Goal: Leave review/rating: Share an evaluation or opinion about a product, service, or content

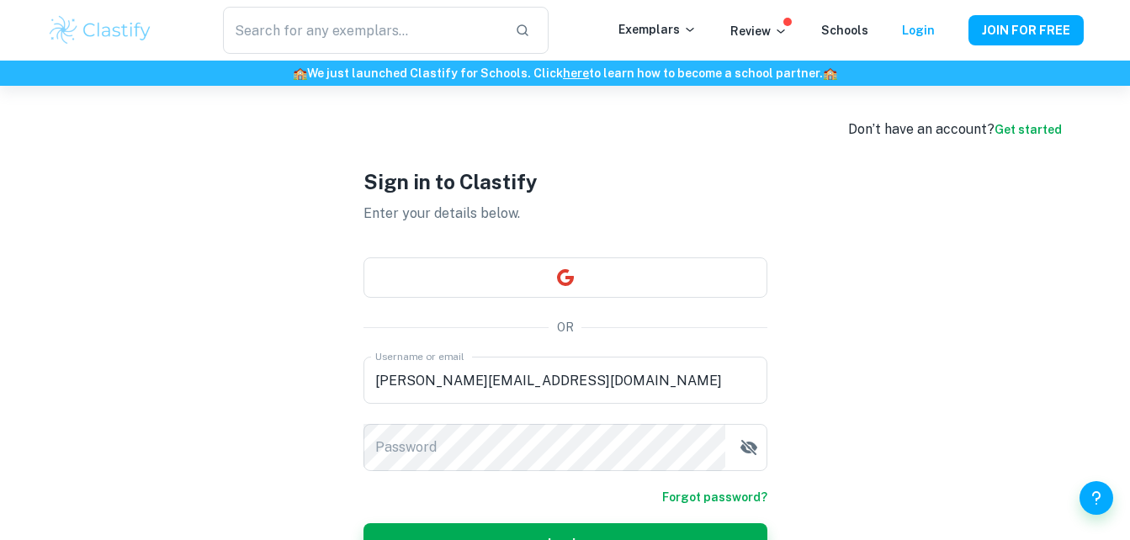
click at [495, 476] on form "Username or email [PERSON_NAME][EMAIL_ADDRESS][DOMAIN_NAME] Username or email P…" at bounding box center [566, 460] width 404 height 207
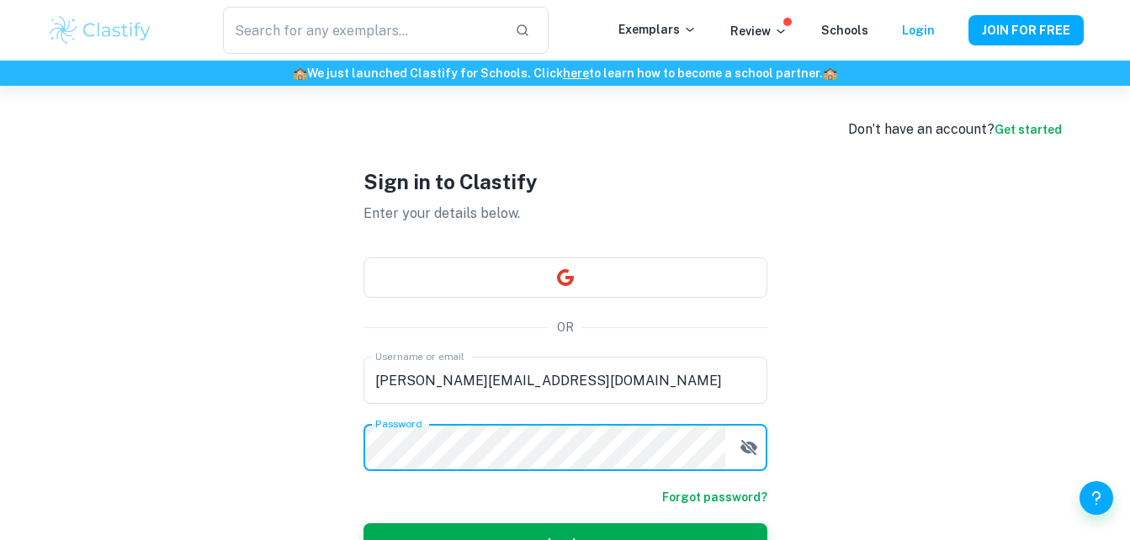
click at [364, 524] on button "Login" at bounding box center [566, 544] width 404 height 40
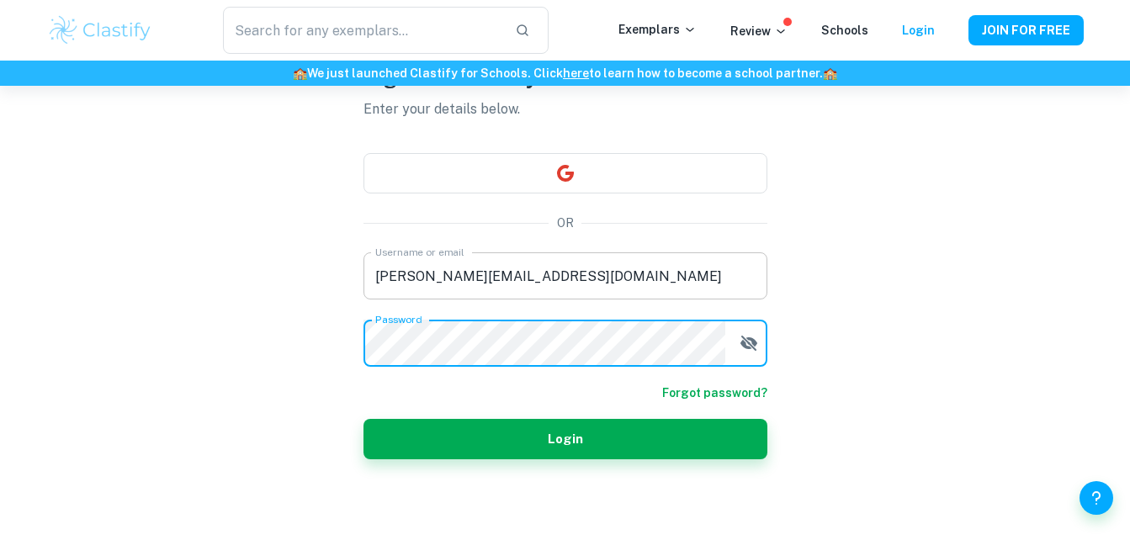
scroll to position [104, 0]
click at [364, 419] on button "Login" at bounding box center [566, 439] width 404 height 40
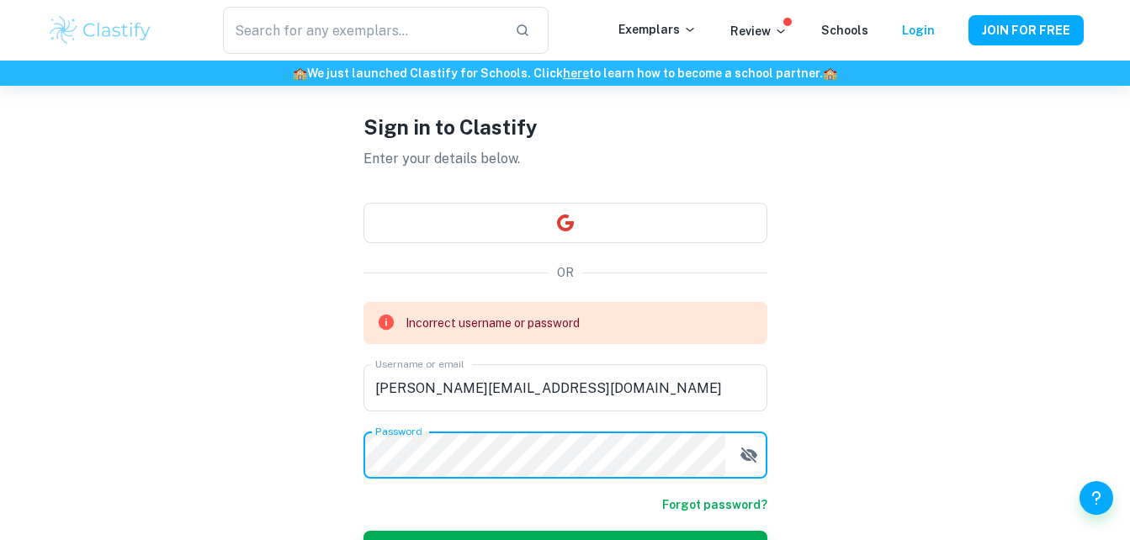
scroll to position [0, 0]
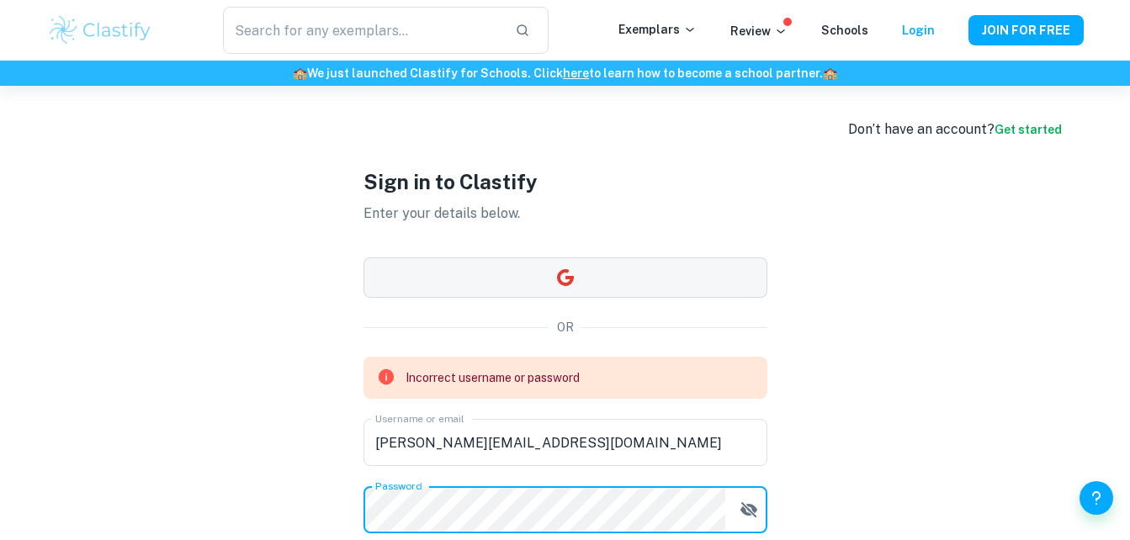
click at [500, 281] on button "button" at bounding box center [566, 278] width 404 height 40
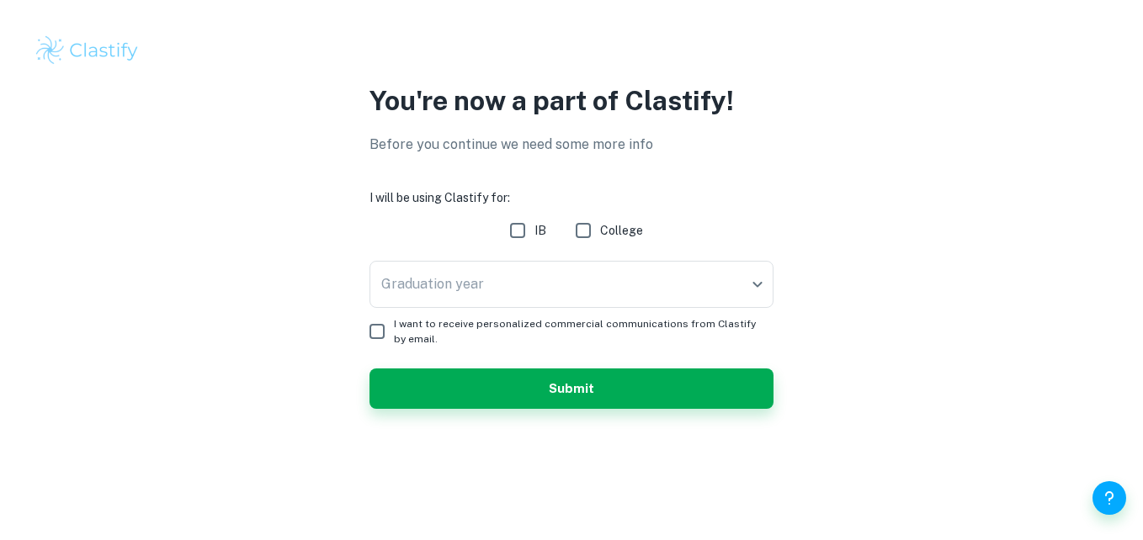
click at [519, 233] on input "IB" at bounding box center [518, 231] width 34 height 34
checkbox input "true"
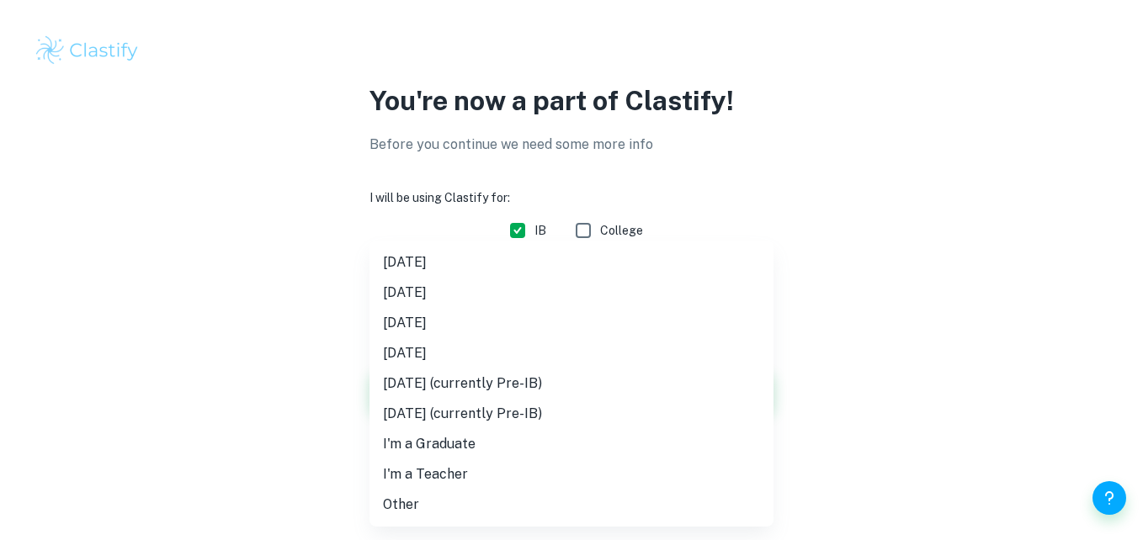
click at [534, 277] on body "We value your privacy We use cookies to enhance your browsing experience, serve…" at bounding box center [571, 270] width 1143 height 540
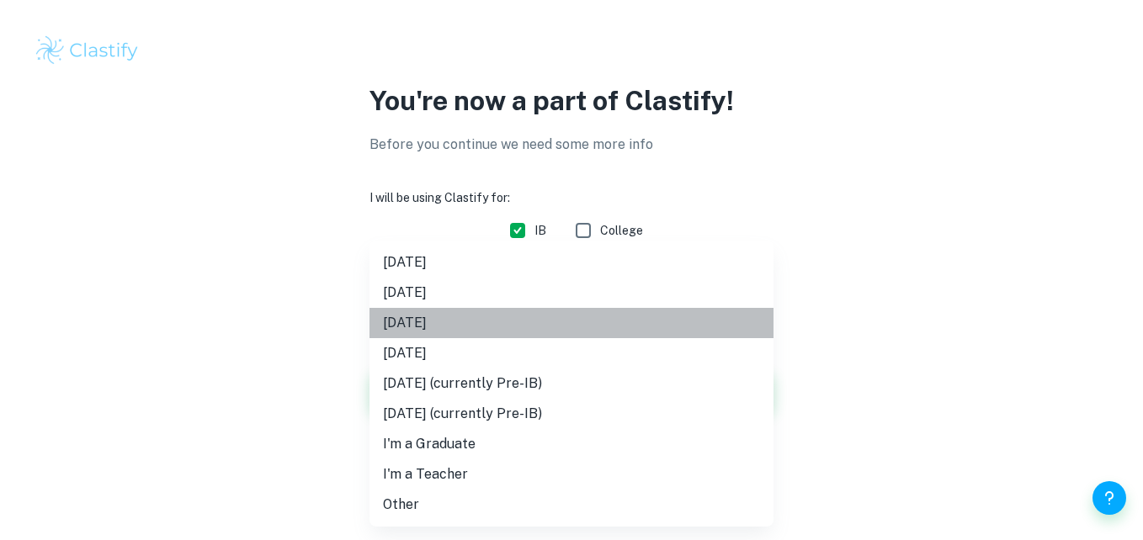
click at [477, 326] on li "May 2026" at bounding box center [572, 323] width 404 height 30
type input "M26"
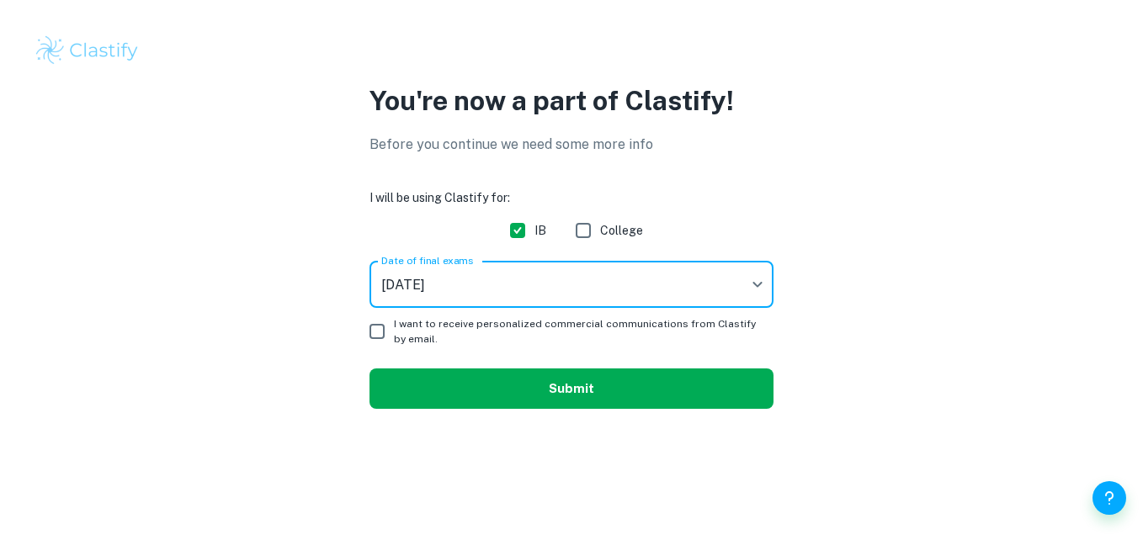
click at [508, 380] on button "Submit" at bounding box center [572, 389] width 404 height 40
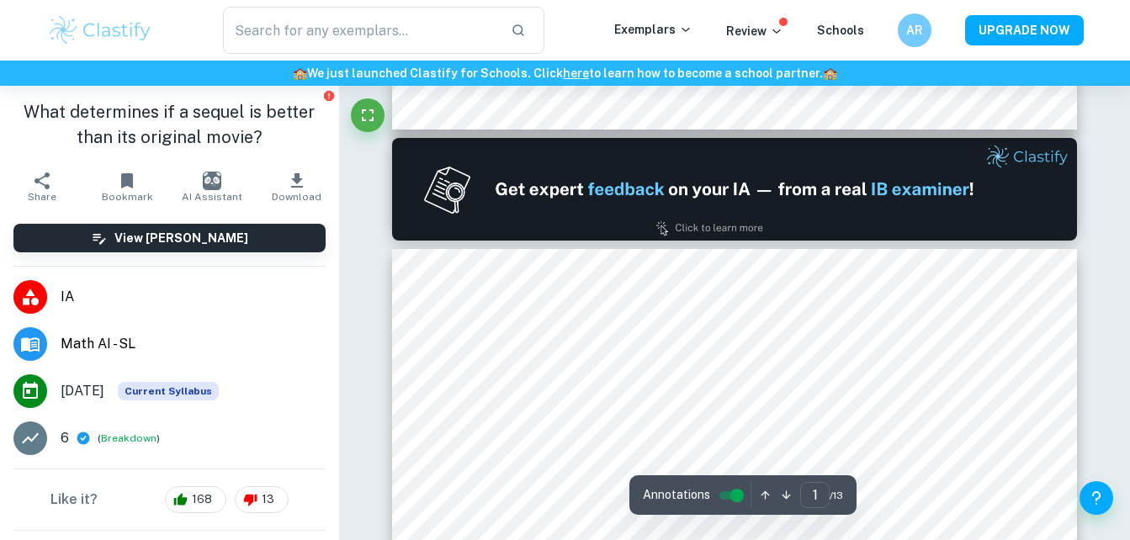
type input "2"
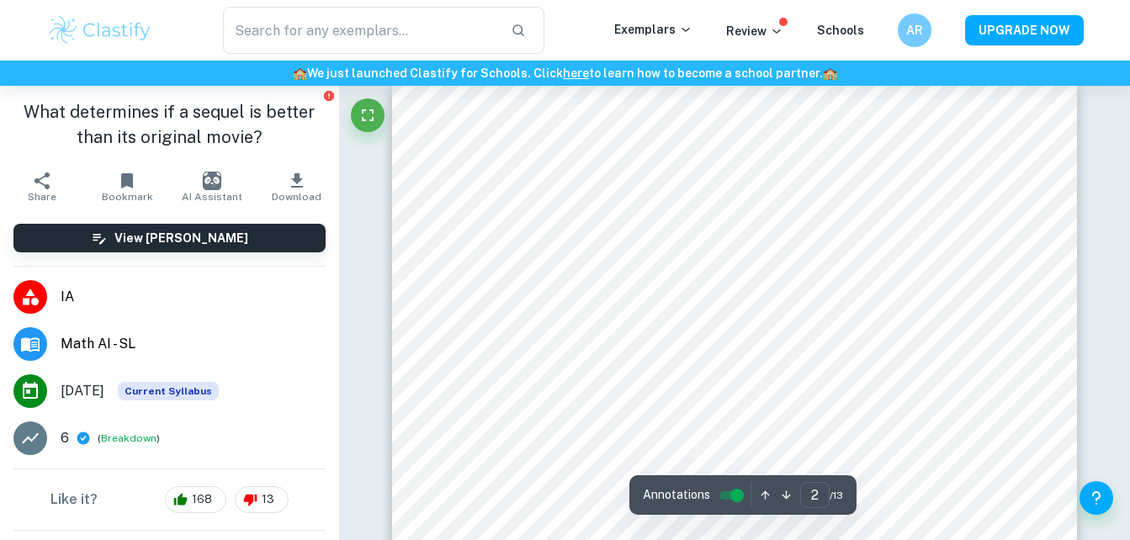
scroll to position [1029, 0]
